Goal: Transaction & Acquisition: Book appointment/travel/reservation

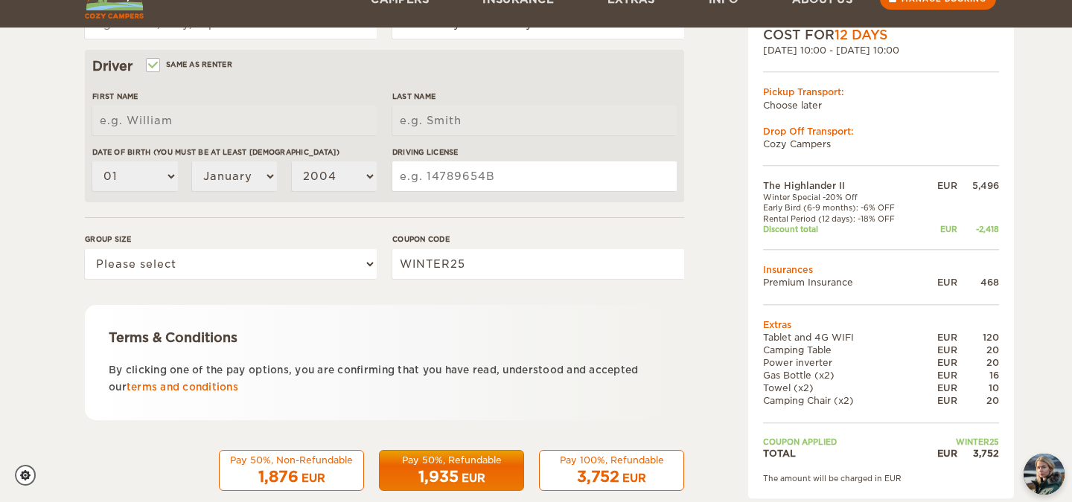
scroll to position [432, 0]
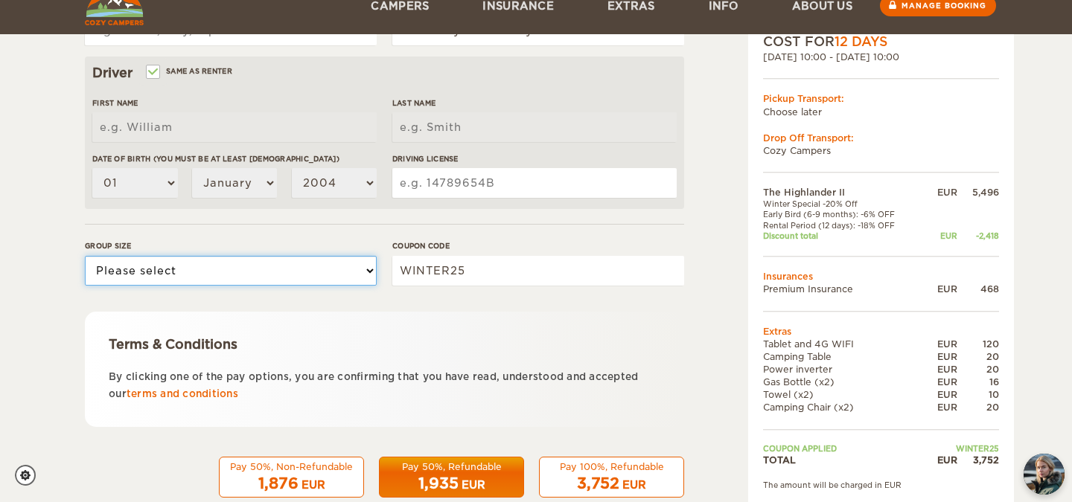
click at [293, 275] on select "Please select 1 2" at bounding box center [231, 271] width 292 height 30
select select "2"
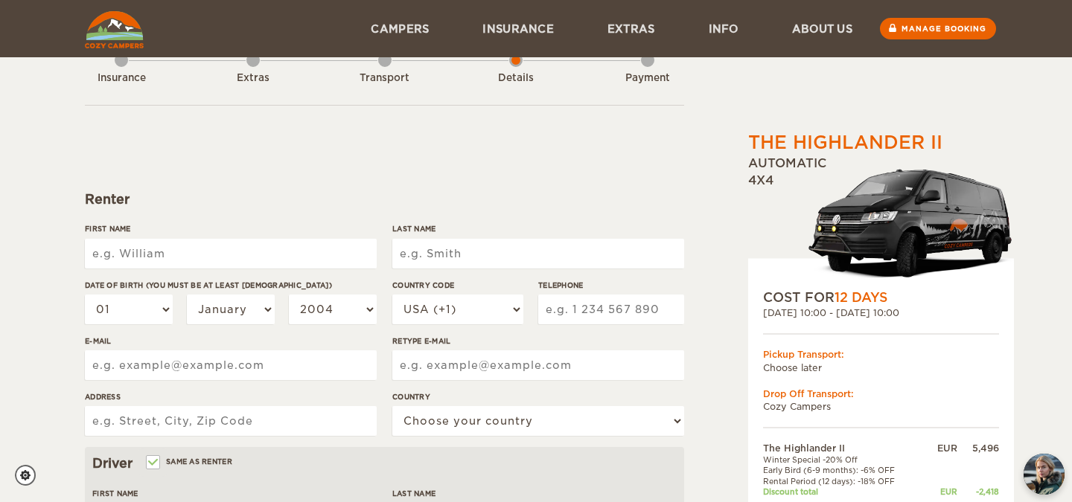
scroll to position [0, 0]
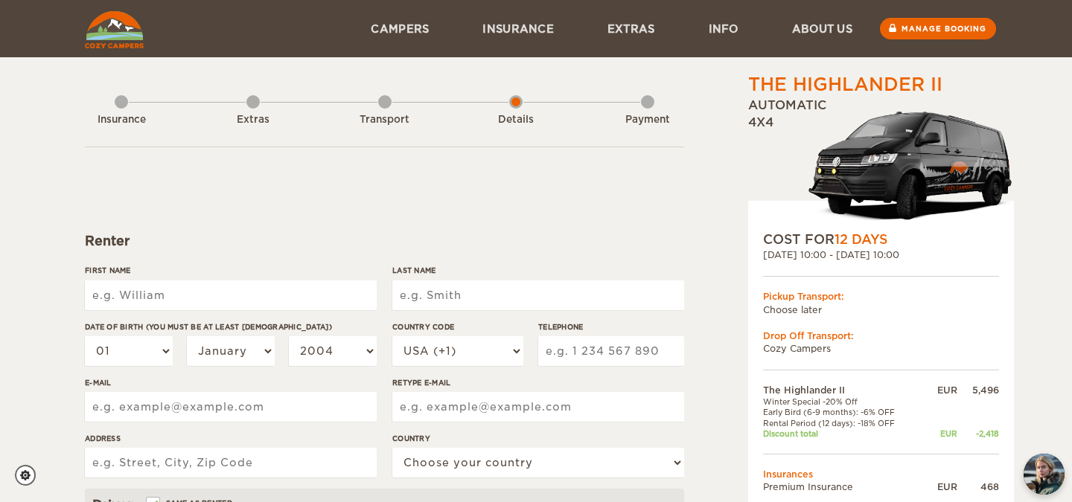
click at [254, 109] on div "Extras" at bounding box center [252, 117] width 13 height 60
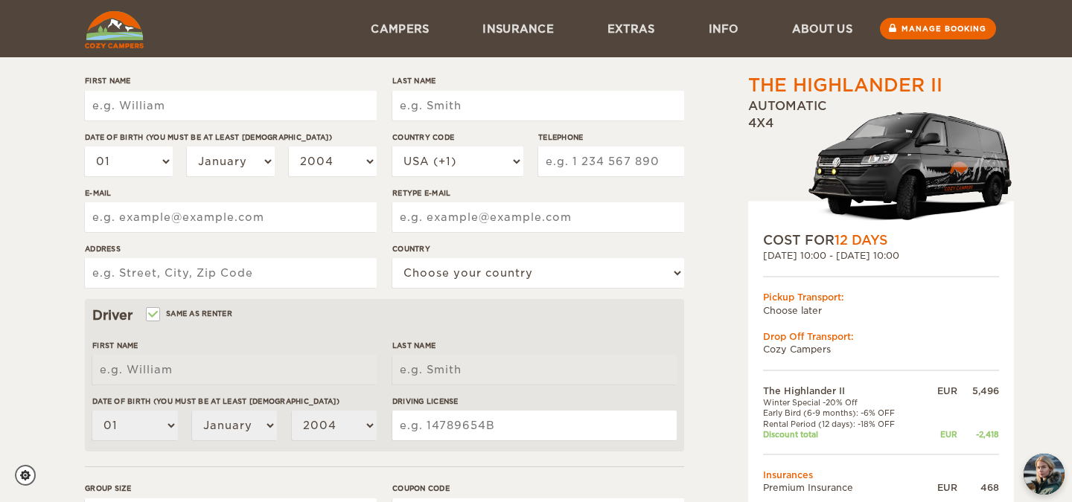
scroll to position [163, 0]
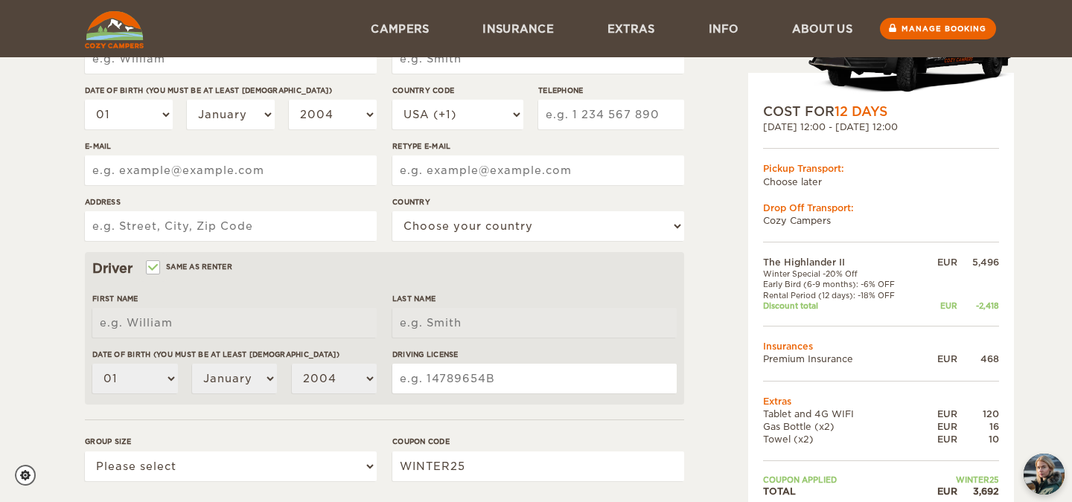
scroll to position [109, 0]
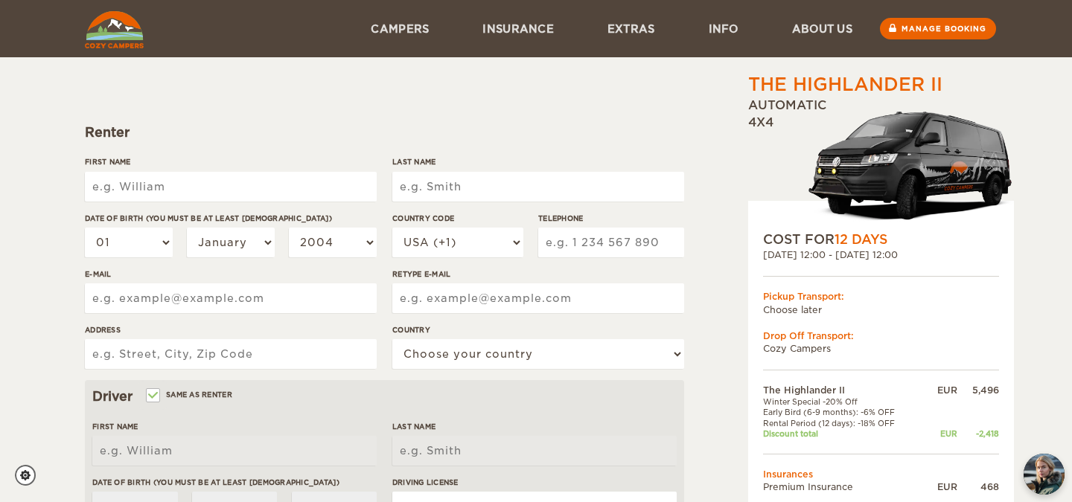
click at [226, 187] on input "First Name" at bounding box center [231, 187] width 292 height 30
type input "Gregory"
type input "Meehan"
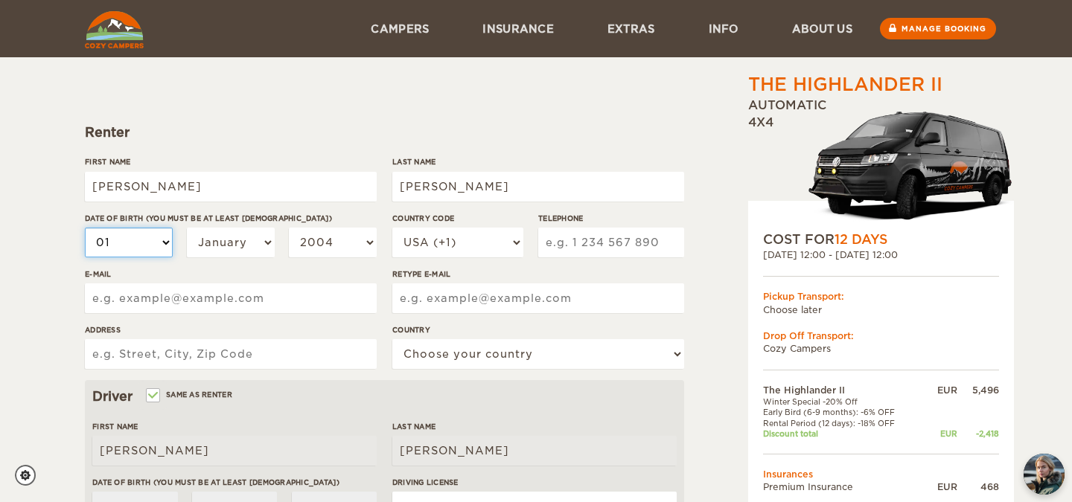
click at [145, 241] on select "01 02 03 04 05 06 07 08 09 10 11 12 13 14 15 16 17 18 19 20 21 22 23 24 25 26 2…" at bounding box center [129, 243] width 88 height 30
select select "25"
click at [237, 240] on select "January February March April May June July August September October November De…" at bounding box center [231, 243] width 88 height 30
select select "09"
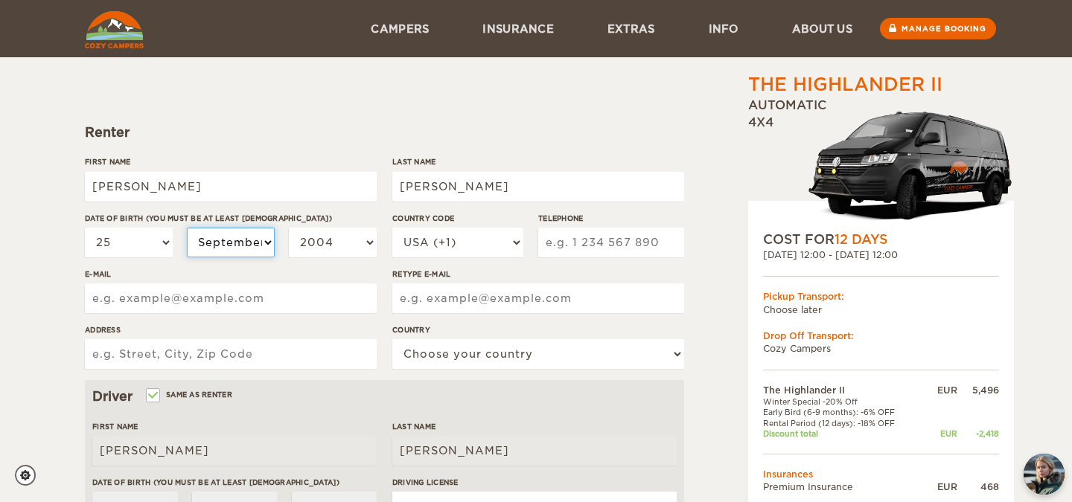
select select "09"
click at [368, 230] on select "2004 2003 2002 2001 2000 1999 1998 1997 1996 1995 1994 1993 1992 1991 1990 1989…" at bounding box center [333, 243] width 88 height 30
select select "1985"
click at [454, 252] on select "USA (+1) UK (+44) Germany (+49) Algeria (+213) Andorra (+376) Angola (+244) Ang…" at bounding box center [457, 243] width 131 height 30
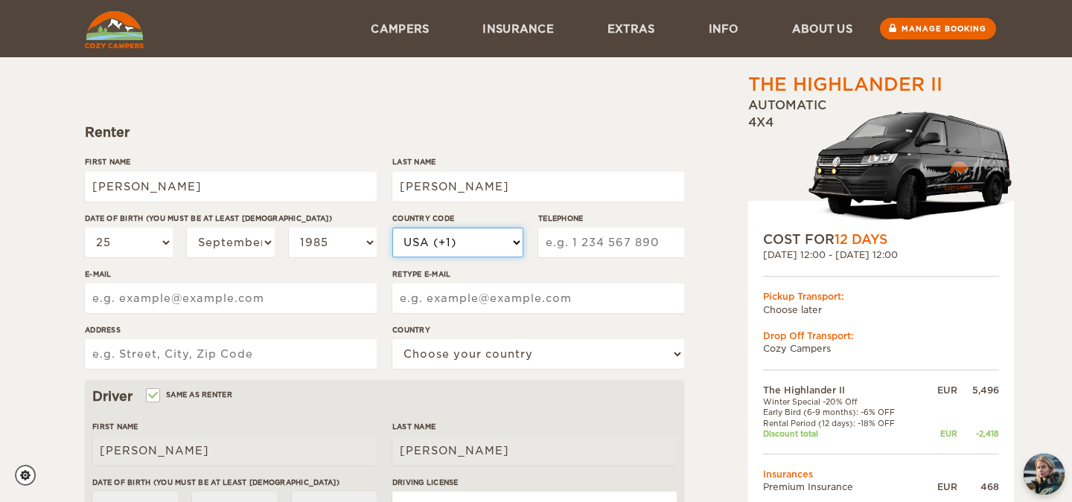
select select "60"
click at [625, 241] on input "Telephone" at bounding box center [611, 243] width 146 height 30
type input "162194195"
click at [282, 310] on input "E-mail" at bounding box center [231, 299] width 292 height 30
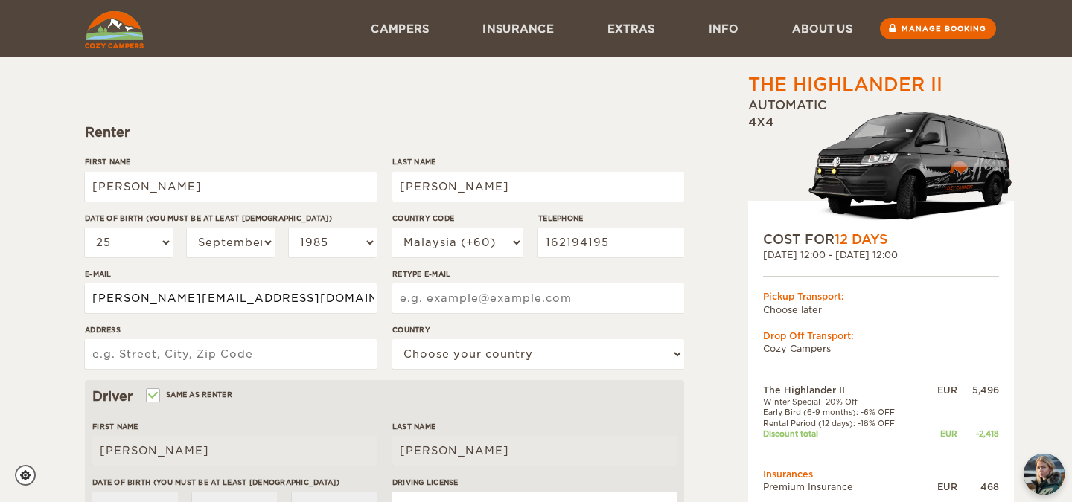
type input "greg@mindemn.com"
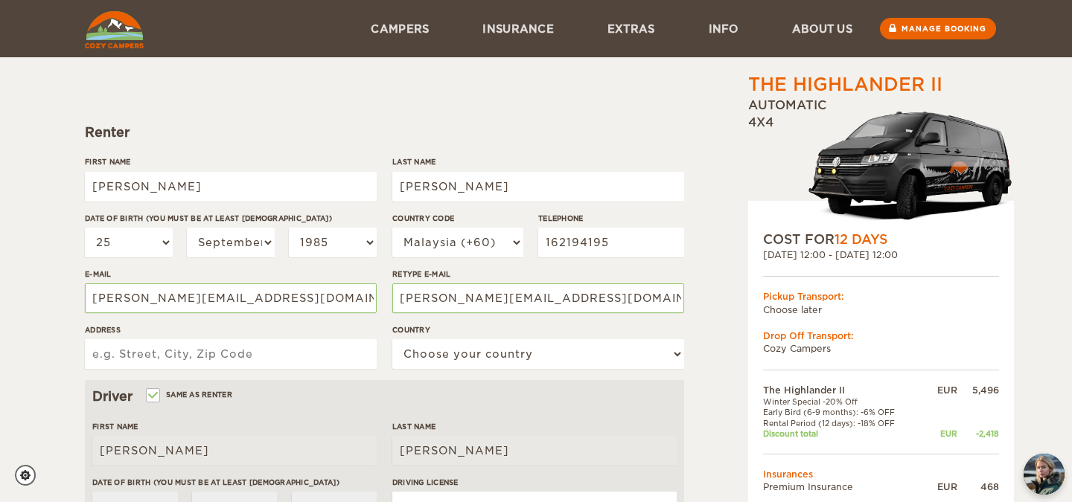
type input "9"
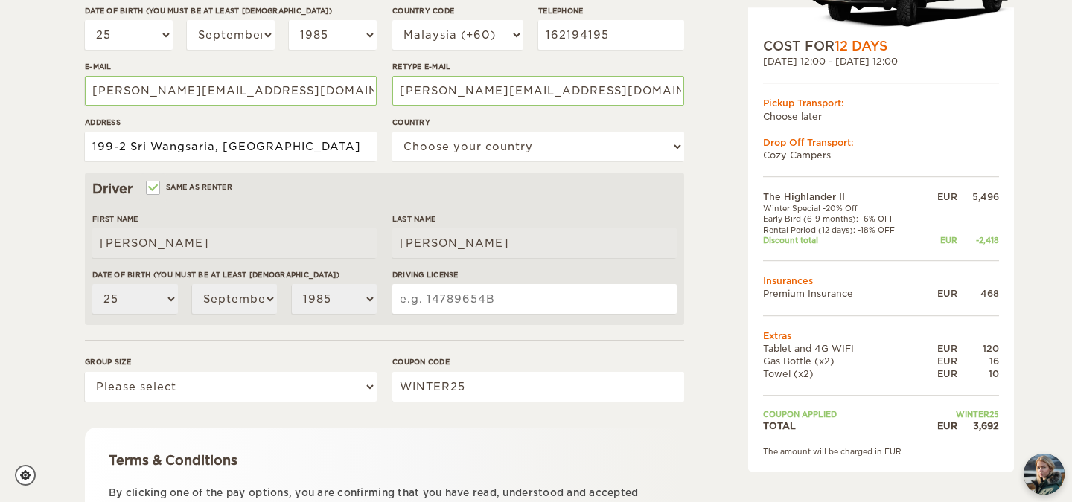
scroll to position [313, 0]
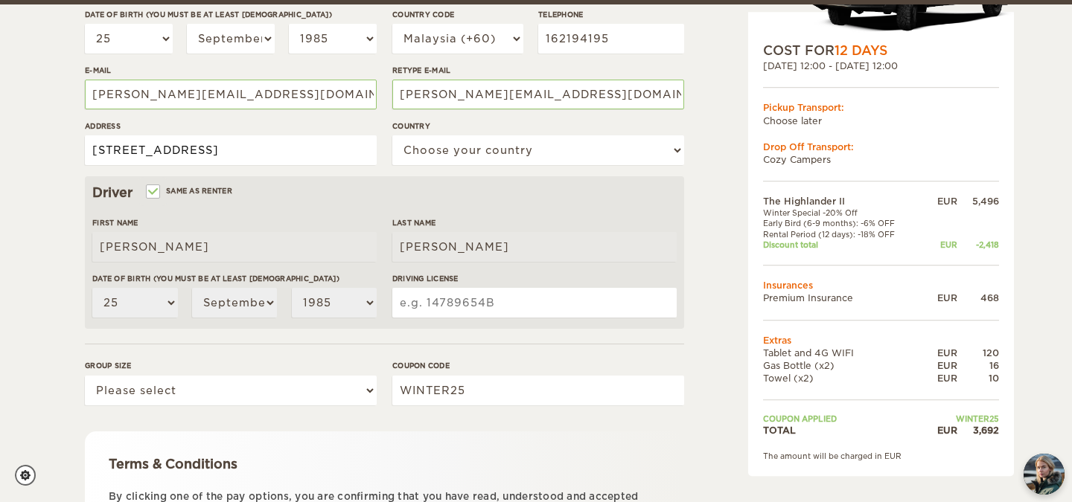
type input "199-2 Sri Wangsaria, Jalan Ara, 59100"
click at [538, 150] on select "Choose your country United States United Kingdom Germany Afghanistan Albania Al…" at bounding box center [538, 150] width 292 height 30
select select "125"
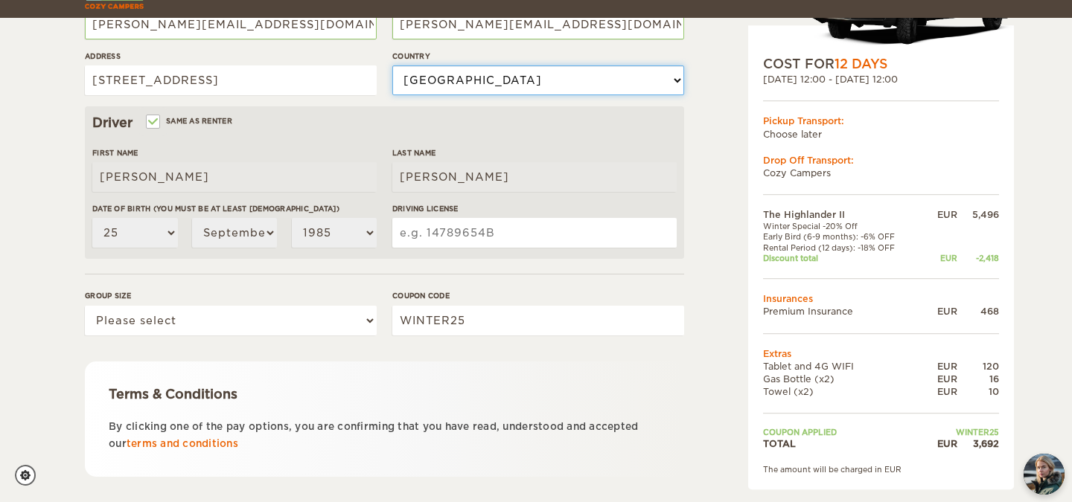
scroll to position [400, 0]
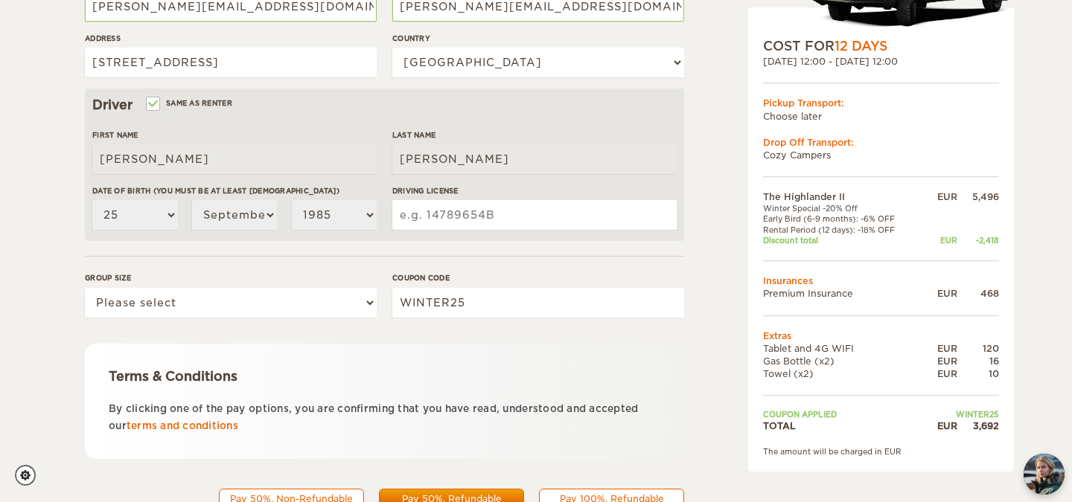
click at [448, 215] on input "Driving License" at bounding box center [534, 215] width 284 height 30
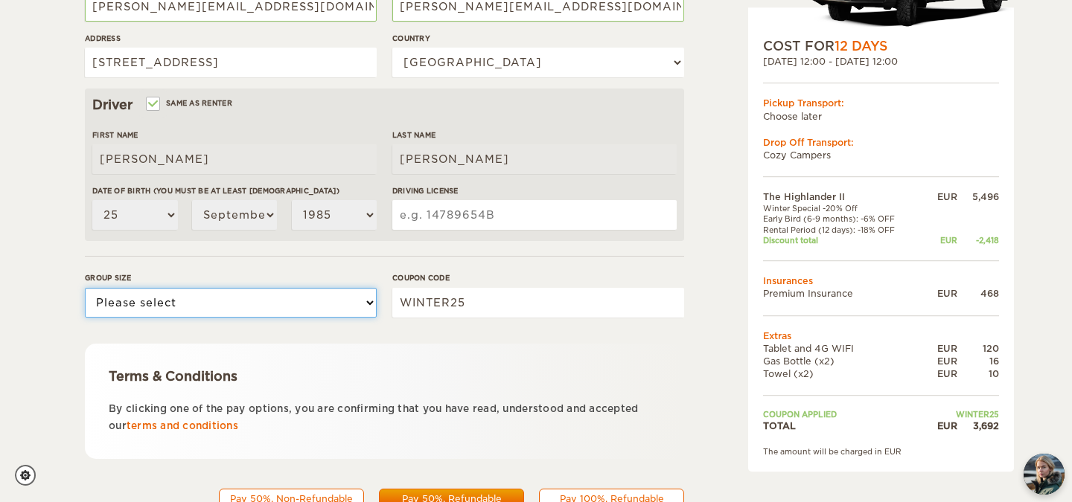
click at [291, 297] on select "Please select 1 2" at bounding box center [231, 303] width 292 height 30
select select "2"
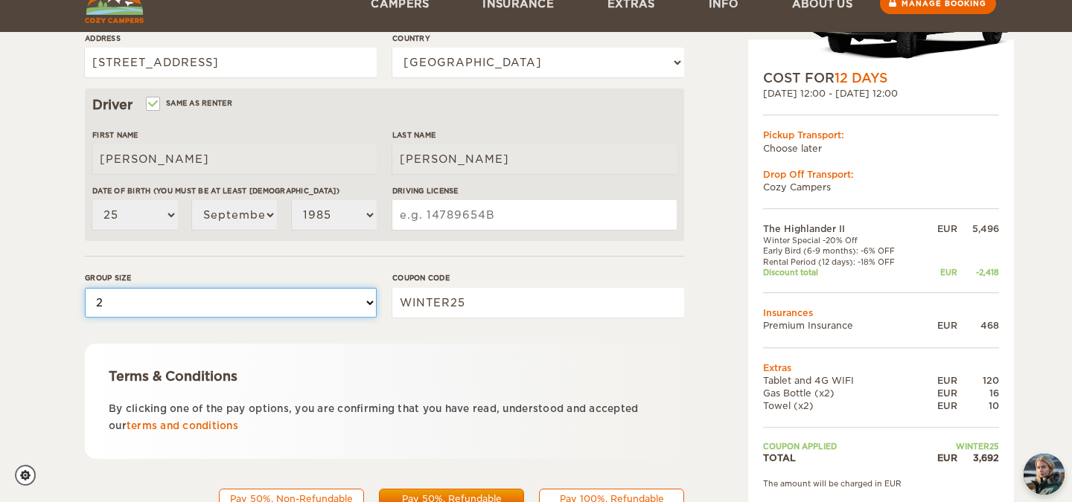
scroll to position [466, 0]
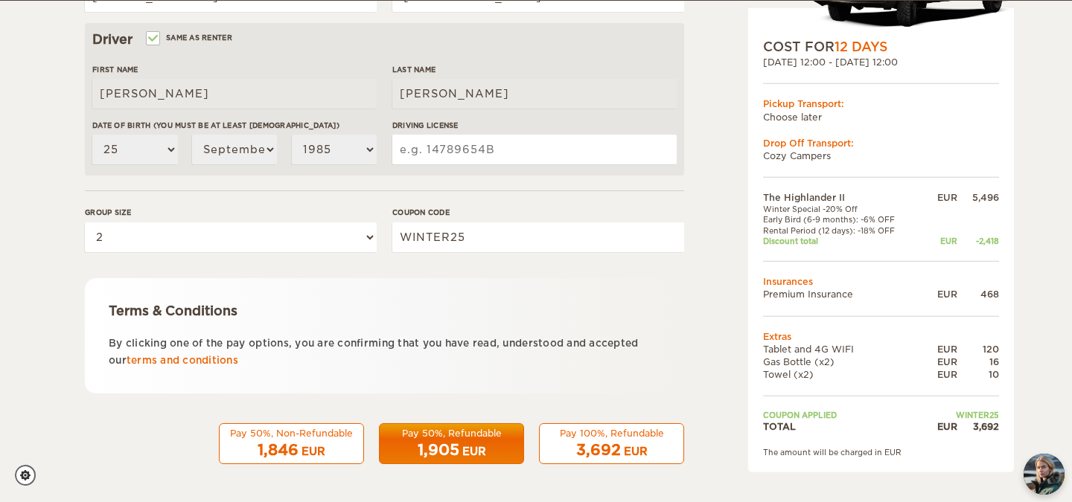
click at [476, 150] on input "Driving License" at bounding box center [534, 150] width 284 height 30
type input "F"
type input "MEEHA809255GJ9CJ43"
click at [705, 178] on div "The Highlander II Expand Collapse Total 3,692 EUR Automatic 4x4 COST FOR 12 Day…" at bounding box center [843, 46] width 288 height 881
click at [325, 444] on div "EUR" at bounding box center [313, 451] width 24 height 15
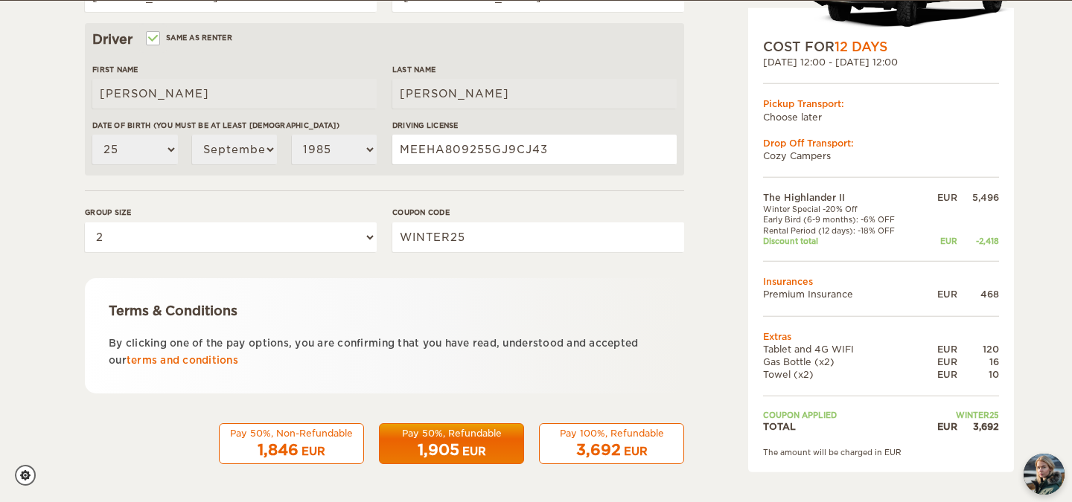
click at [307, 444] on div "EUR" at bounding box center [313, 451] width 24 height 15
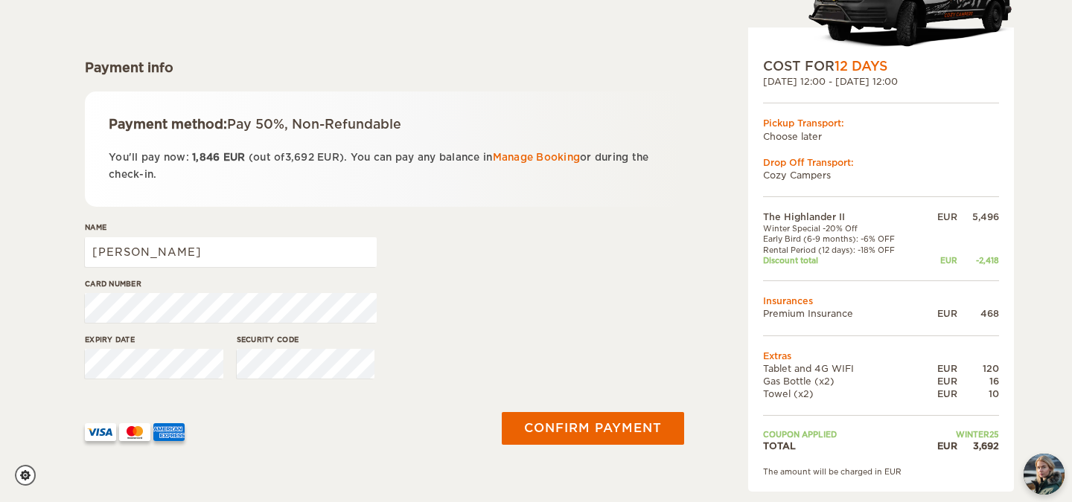
scroll to position [181, 0]
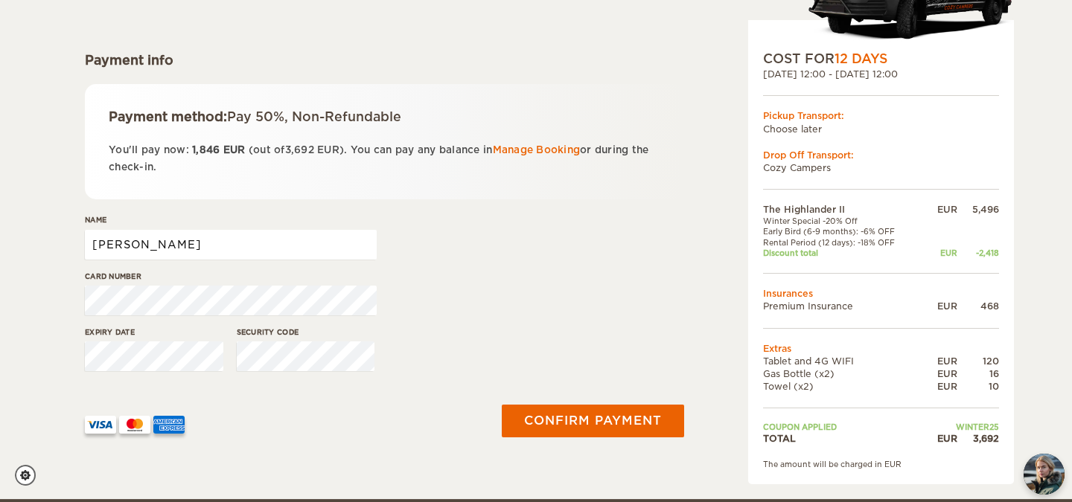
click at [178, 246] on input "[PERSON_NAME]" at bounding box center [231, 245] width 292 height 30
type input "Gregory Meehan"
click at [811, 131] on td "Choose later" at bounding box center [881, 129] width 236 height 13
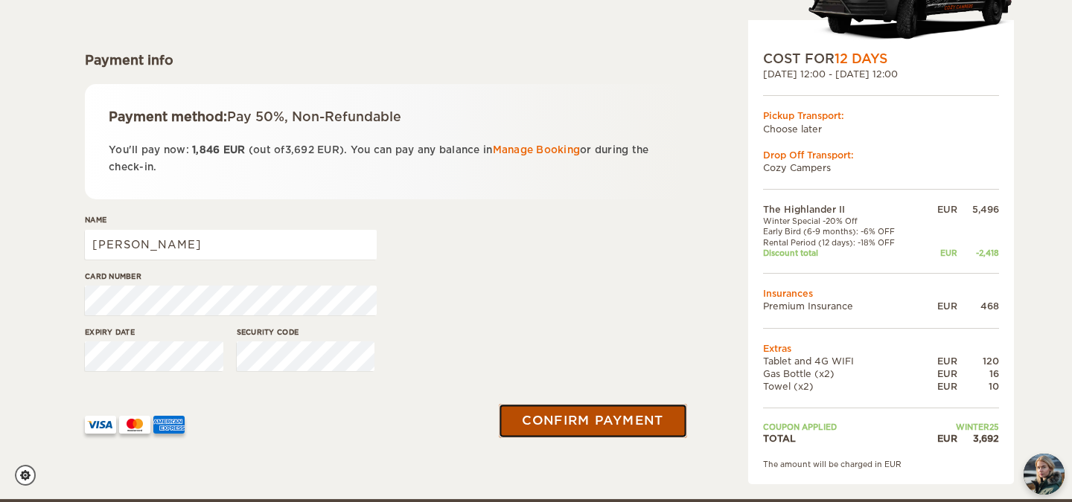
click at [609, 421] on button "Confirm payment" at bounding box center [593, 421] width 188 height 33
